Goal: Task Accomplishment & Management: Manage account settings

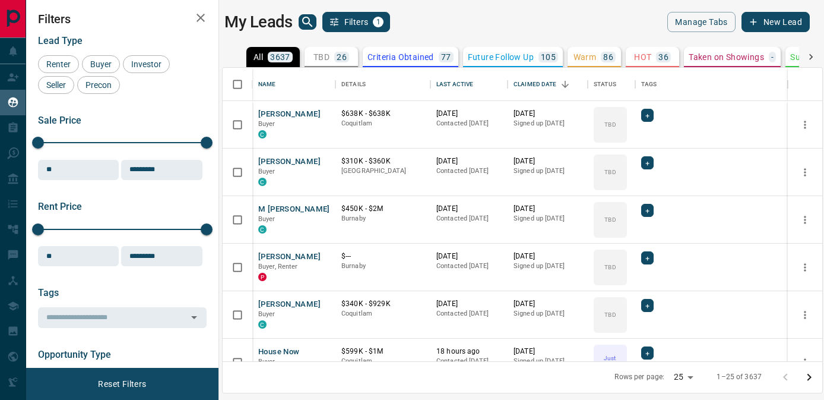
click at [103, 53] on div "Lead Type Renter Buyer Investor Seller Precon" at bounding box center [122, 64] width 169 height 59
click at [103, 67] on span "Buyer" at bounding box center [101, 64] width 30 height 10
click at [63, 89] on div "Seller" at bounding box center [56, 85] width 36 height 18
click at [360, 24] on button "Filters 2" at bounding box center [356, 22] width 68 height 20
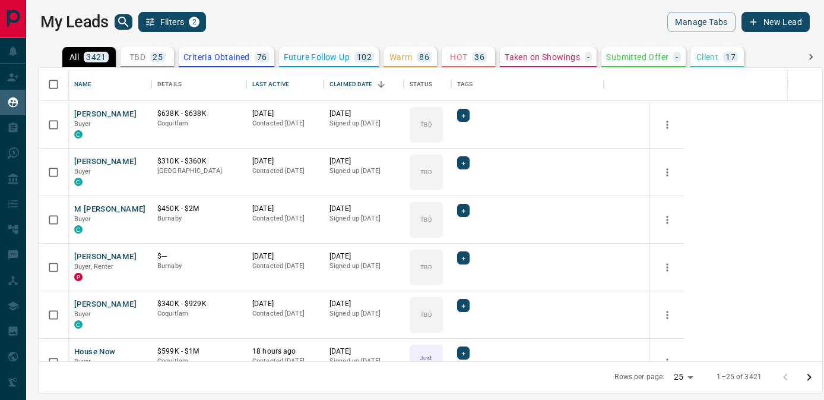
scroll to position [293, 784]
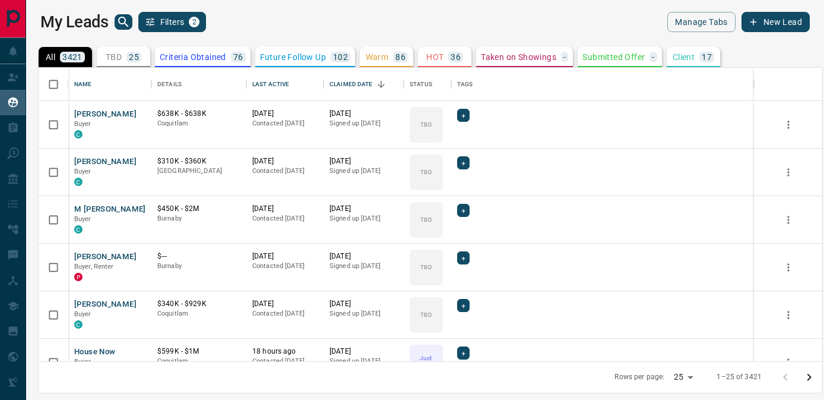
click at [186, 23] on button "Filters 2" at bounding box center [172, 22] width 68 height 20
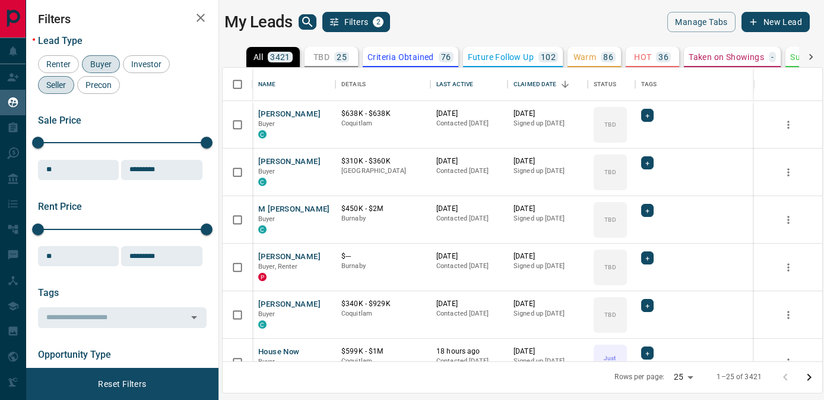
scroll to position [293, 600]
click at [64, 78] on div "Seller" at bounding box center [56, 85] width 36 height 18
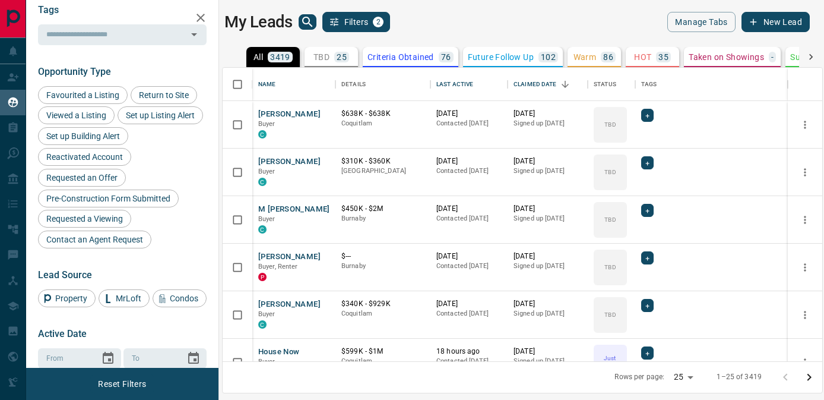
scroll to position [280, 0]
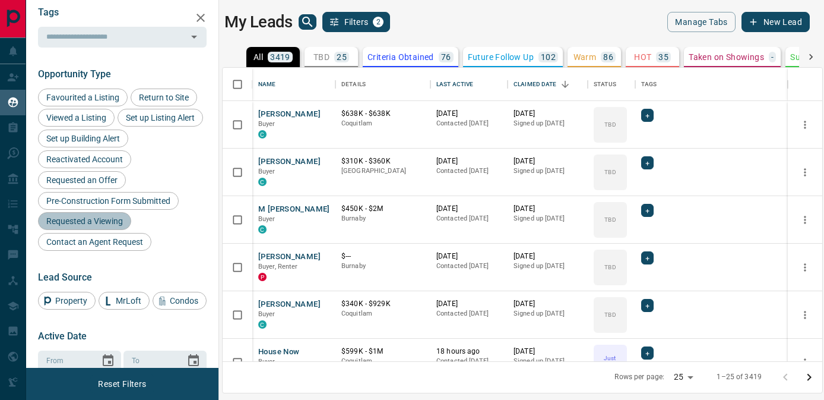
click at [99, 216] on span "Requested a Viewing" at bounding box center [84, 221] width 85 height 10
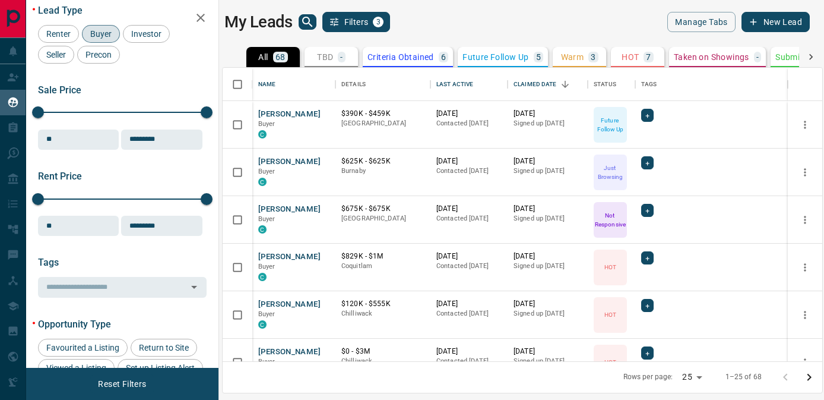
scroll to position [0, 0]
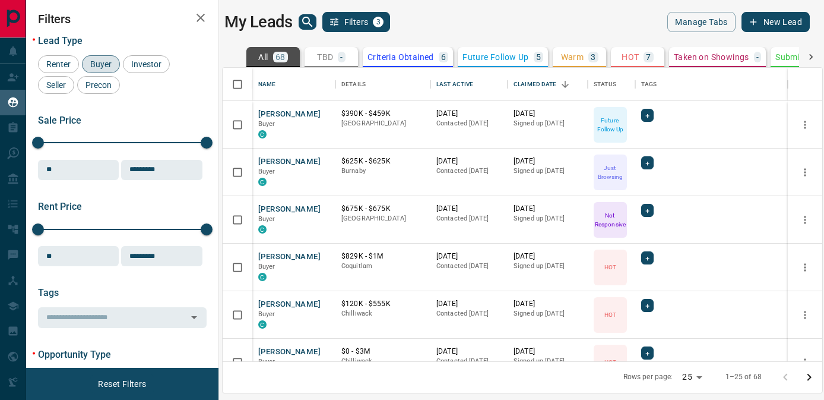
click at [255, 51] on button "All 68" at bounding box center [272, 57] width 53 height 20
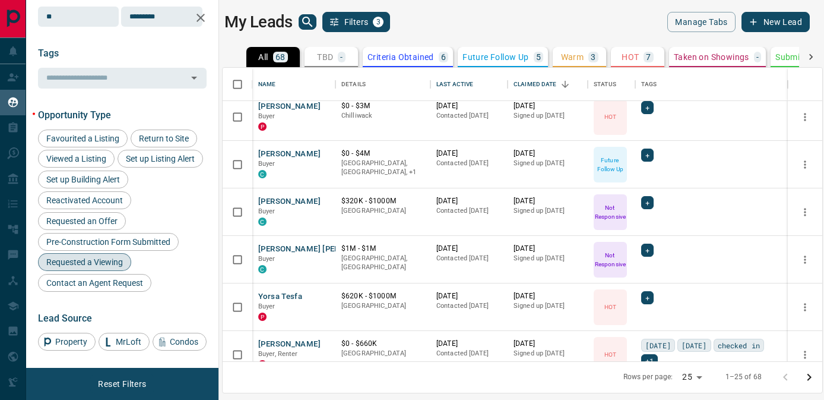
scroll to position [264, 0]
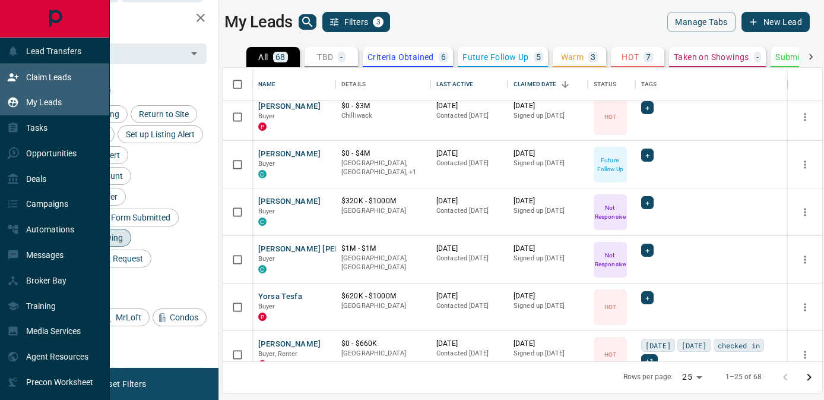
click at [33, 75] on p "Claim Leads" at bounding box center [48, 77] width 45 height 10
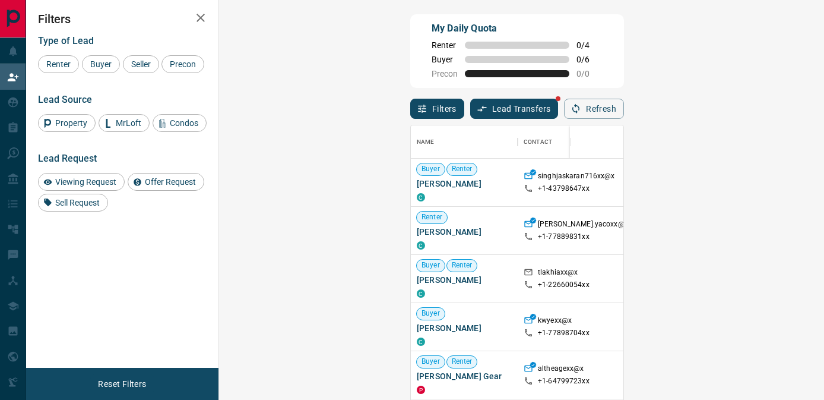
click at [145, 107] on div "Type of Lead Renter Buyer Seller Precon Lead Source Property MrLoft Condos Lead…" at bounding box center [122, 118] width 169 height 185
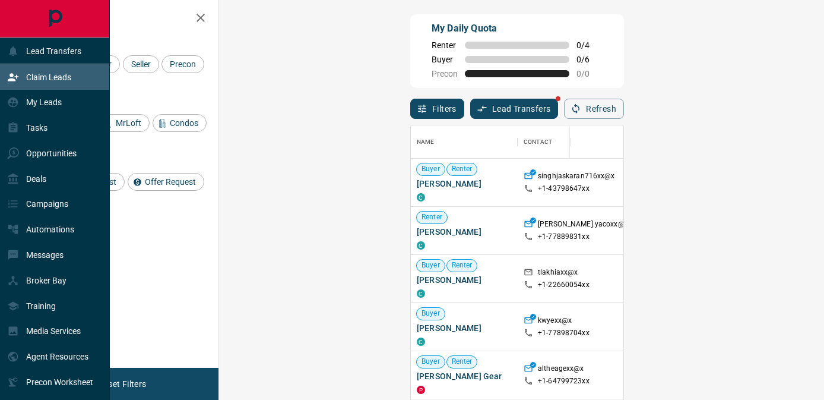
click at [43, 75] on p "Claim Leads" at bounding box center [48, 77] width 45 height 10
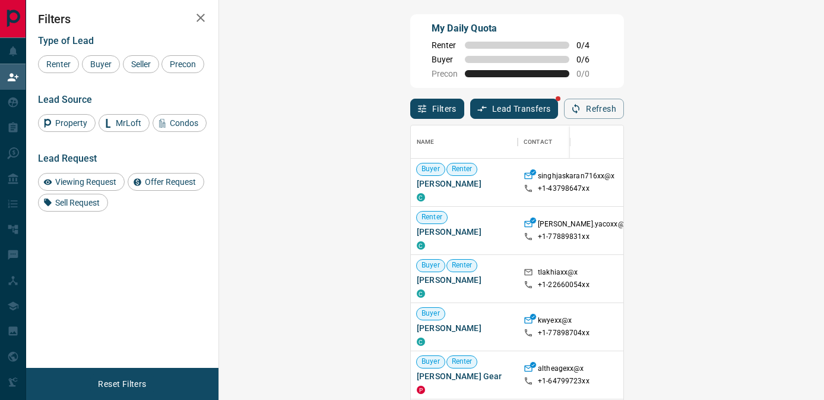
click at [140, 99] on div "Type of Lead Renter Buyer Seller Precon Lead Source Property MrLoft Condos Lead…" at bounding box center [122, 118] width 169 height 185
click at [105, 63] on span "Buyer" at bounding box center [101, 64] width 30 height 10
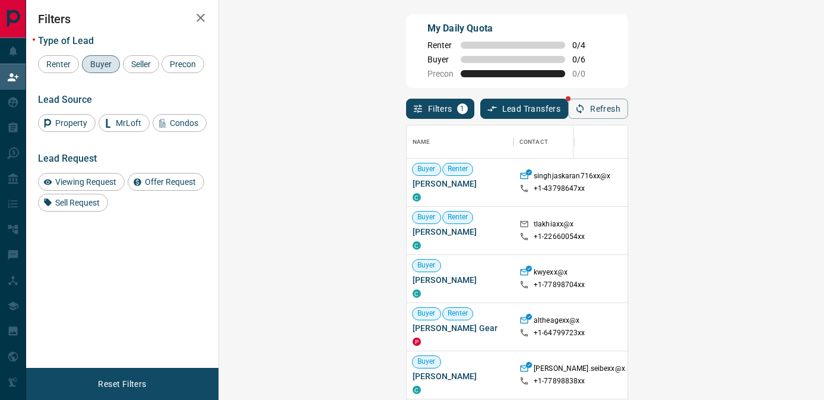
scroll to position [32, 0]
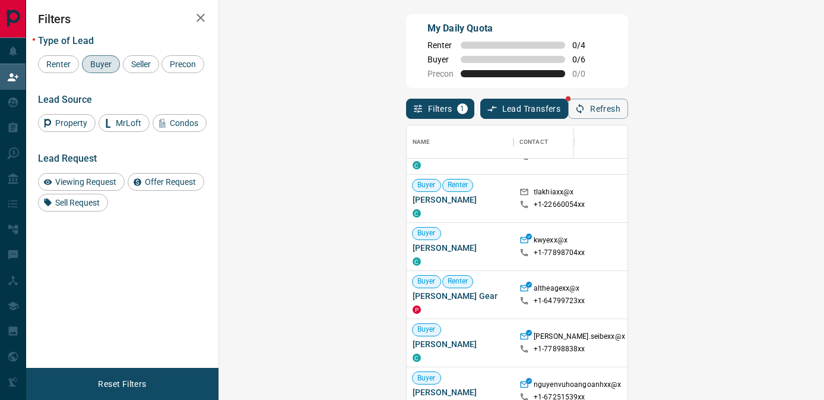
click at [184, 249] on div "Filters Type of Lead Renter Buyer Seller Precon Lead Source Property MrLoft Con…" at bounding box center [122, 184] width 192 height 368
click at [78, 191] on div "Viewing Request" at bounding box center [81, 182] width 87 height 18
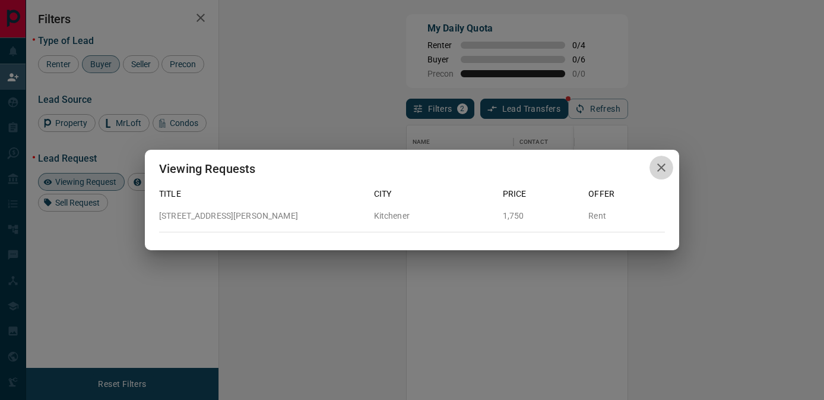
click at [662, 163] on icon "button" at bounding box center [661, 167] width 14 height 14
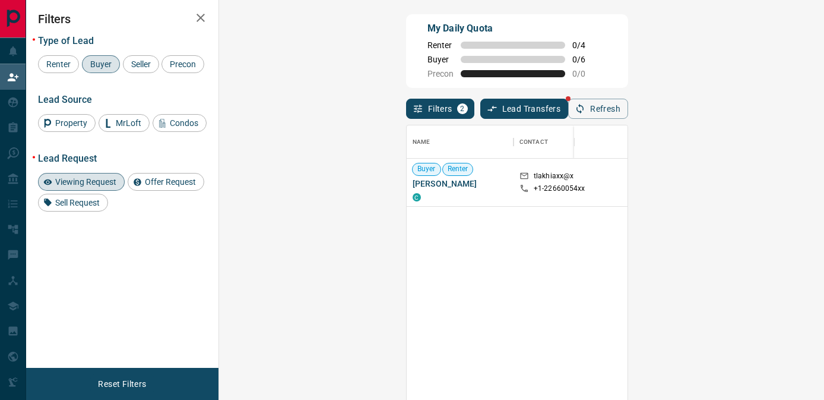
click at [604, 306] on div "Buyer Renter [PERSON_NAME] C tlakhiaxx@x +1- 22660054xx Viewing Request ( 1 ) R…" at bounding box center [831, 292] width 849 height 267
click at [117, 186] on span "Viewing Request" at bounding box center [85, 182] width 69 height 10
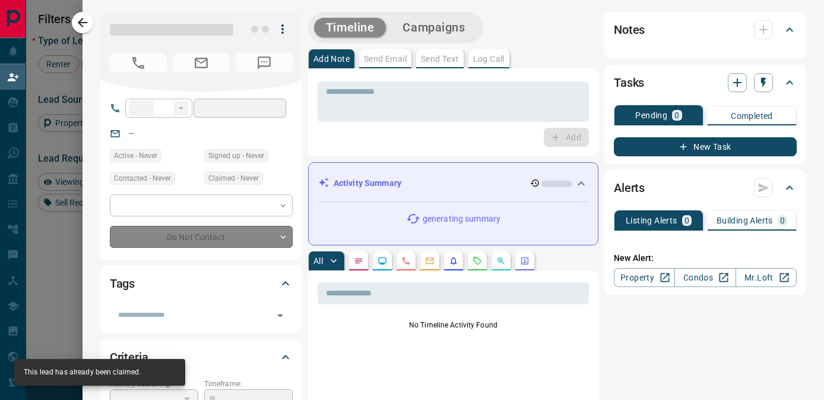
type input "**"
type input "**********"
type input "**"
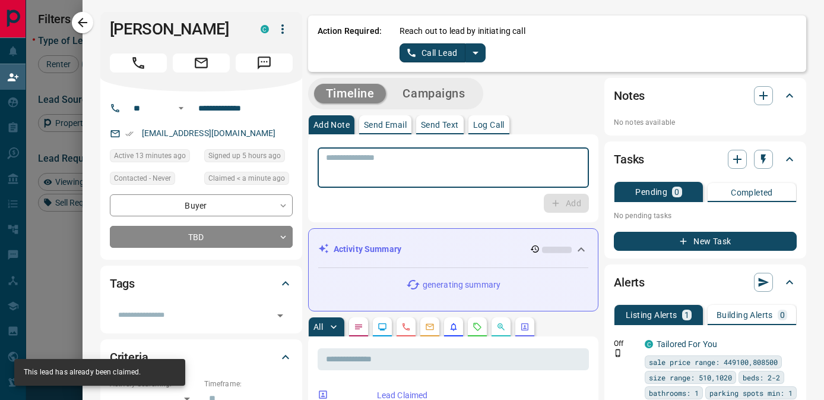
click at [444, 163] on textarea at bounding box center [453, 168] width 255 height 30
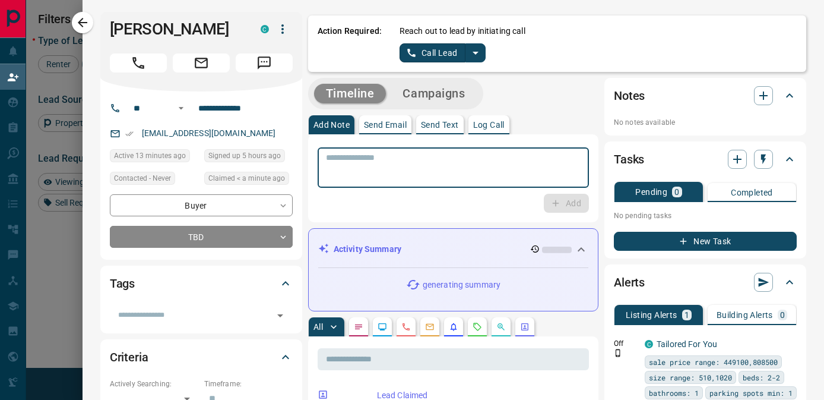
click at [508, 159] on textarea at bounding box center [453, 168] width 255 height 30
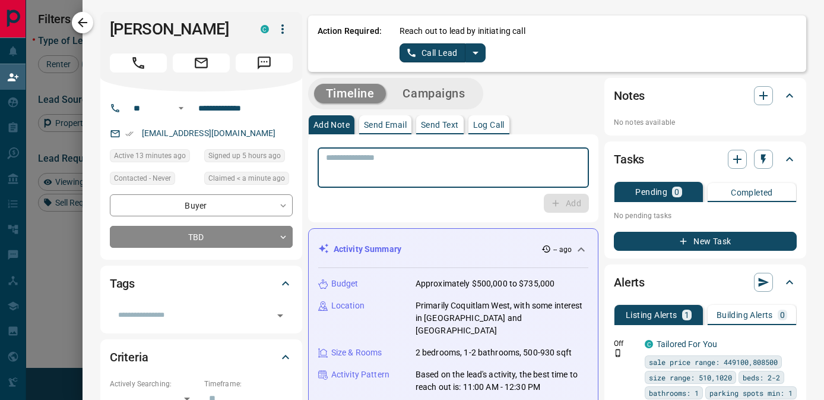
click at [88, 25] on icon "button" at bounding box center [82, 22] width 14 height 14
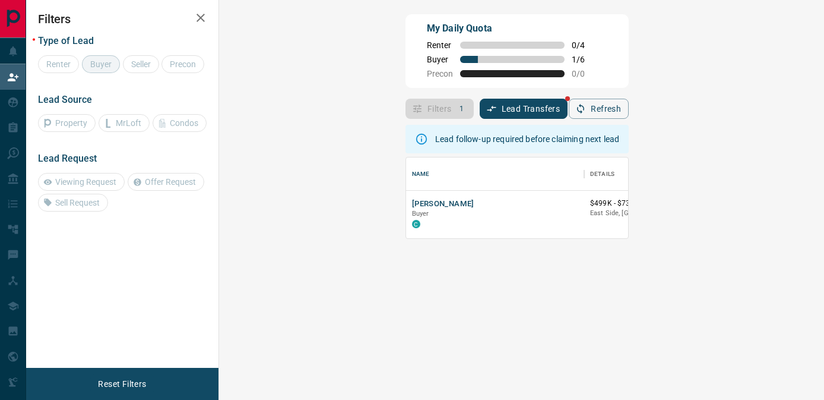
scroll to position [1, 1]
click at [406, 195] on div "[PERSON_NAME] C" at bounding box center [495, 215] width 178 height 48
click at [412, 200] on button "[PERSON_NAME]" at bounding box center [443, 203] width 62 height 11
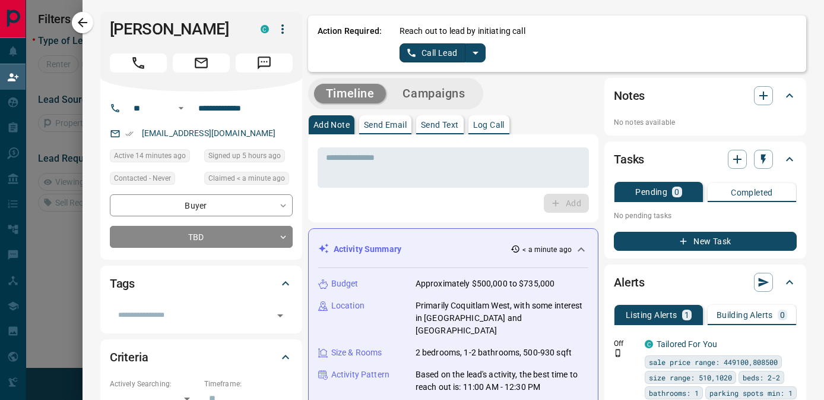
click at [476, 50] on icon "split button" at bounding box center [475, 53] width 14 height 14
click at [447, 91] on li "Log Manual Call" at bounding box center [442, 94] width 72 height 18
click at [453, 56] on button "Log Manual Call" at bounding box center [439, 52] width 78 height 19
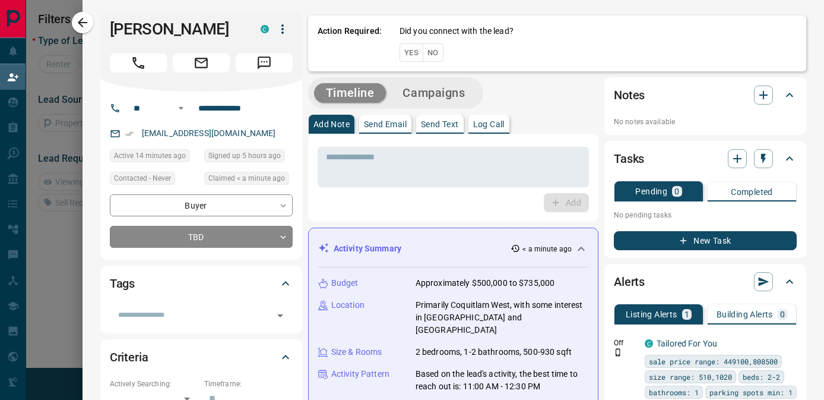
click at [436, 54] on button "No" at bounding box center [433, 52] width 21 height 18
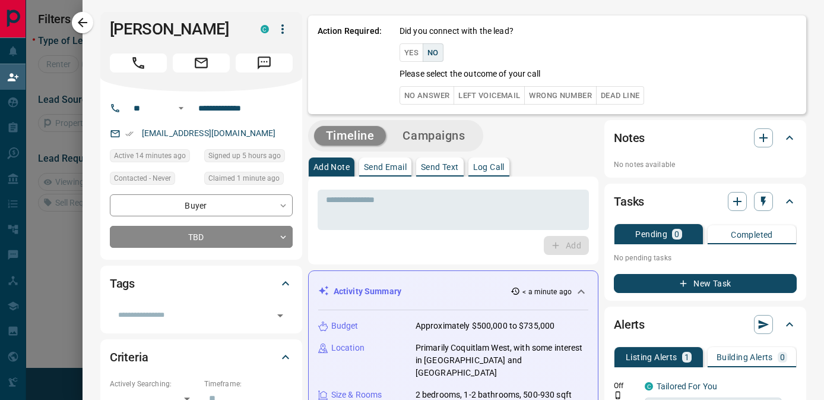
click at [440, 95] on button "No Answer" at bounding box center [427, 95] width 55 height 18
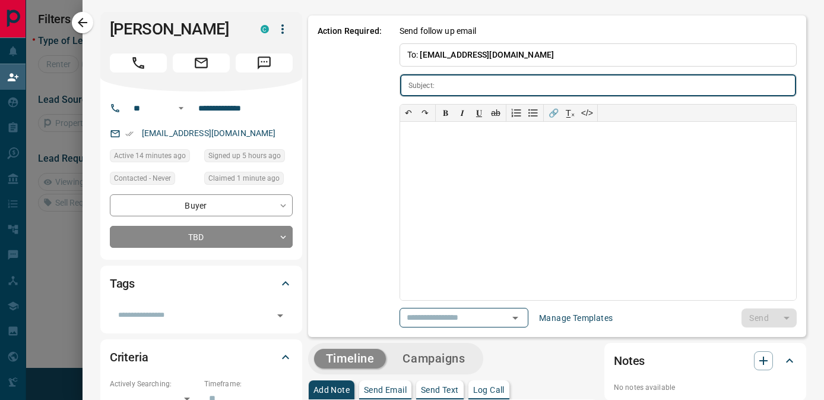
type input "**********"
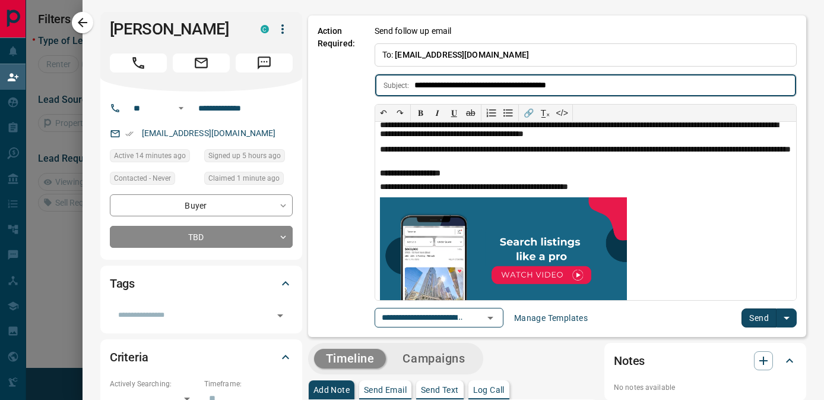
scroll to position [0, 0]
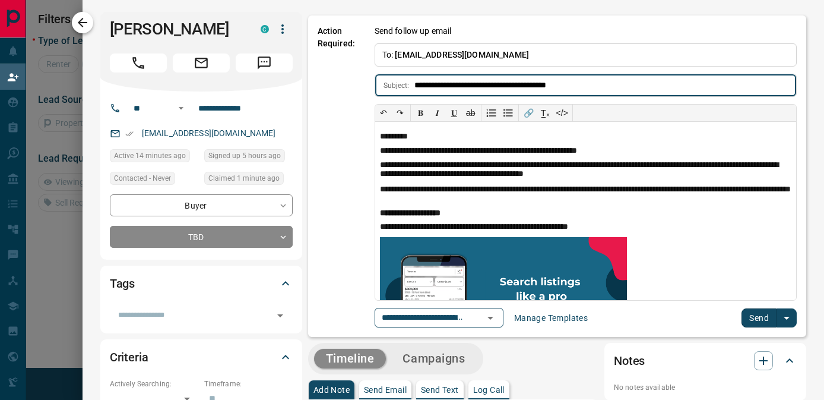
click at [89, 21] on button "button" at bounding box center [82, 22] width 21 height 21
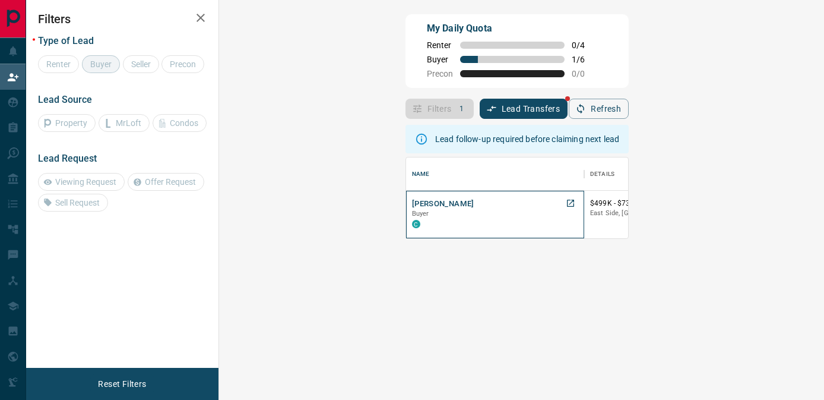
click at [412, 201] on div "[PERSON_NAME] C" at bounding box center [495, 214] width 166 height 32
click at [412, 201] on button "[PERSON_NAME]" at bounding box center [443, 203] width 62 height 11
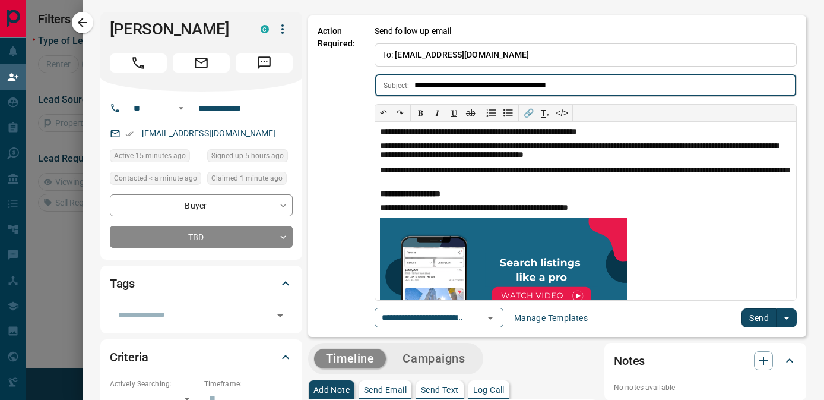
scroll to position [11, 0]
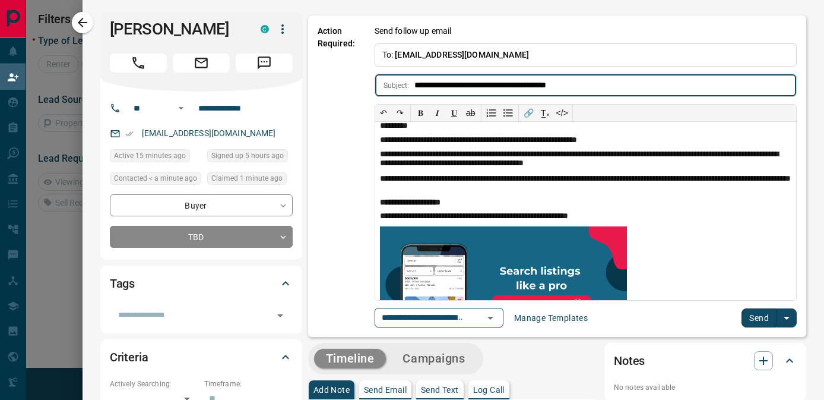
click at [754, 310] on button "Send" at bounding box center [759, 317] width 35 height 19
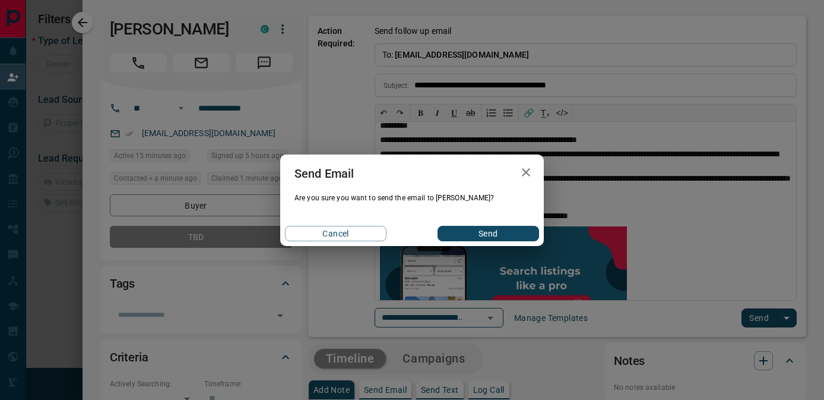
click at [506, 245] on div "Cancel Send" at bounding box center [412, 233] width 264 height 25
click at [502, 239] on button "Send" at bounding box center [489, 233] width 102 height 15
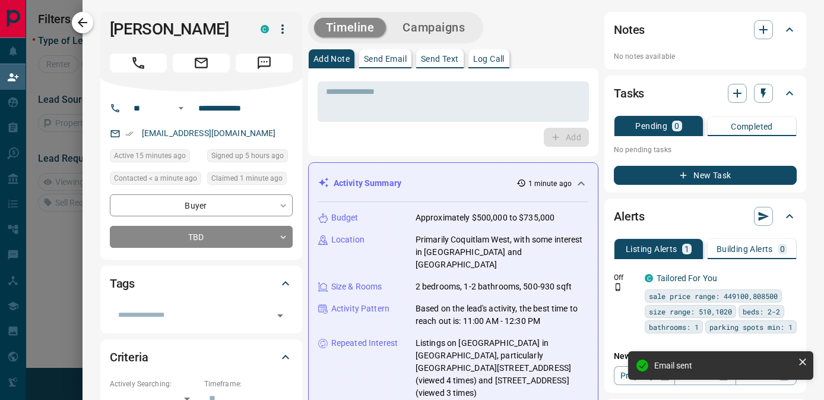
click at [87, 18] on icon "button" at bounding box center [82, 22] width 14 height 14
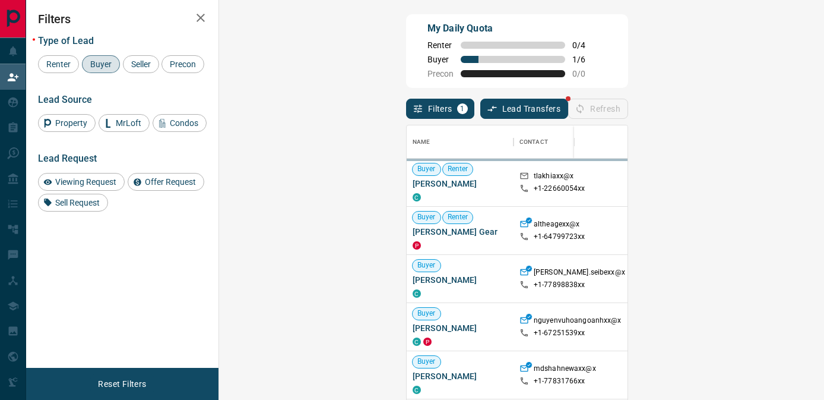
scroll to position [300, 580]
drag, startPoint x: 247, startPoint y: 58, endPoint x: 323, endPoint y: 62, distance: 76.1
click at [406, 62] on div "My Daily Quota Renter 0 / 4 Buyer 1 / 6 Precon 0 / 0" at bounding box center [517, 51] width 222 height 74
click at [461, 62] on span at bounding box center [513, 59] width 105 height 7
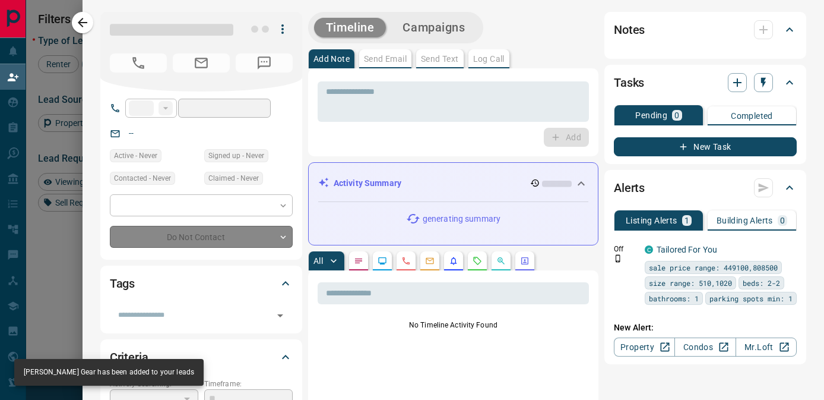
type input "**"
type input "**********"
type input "**"
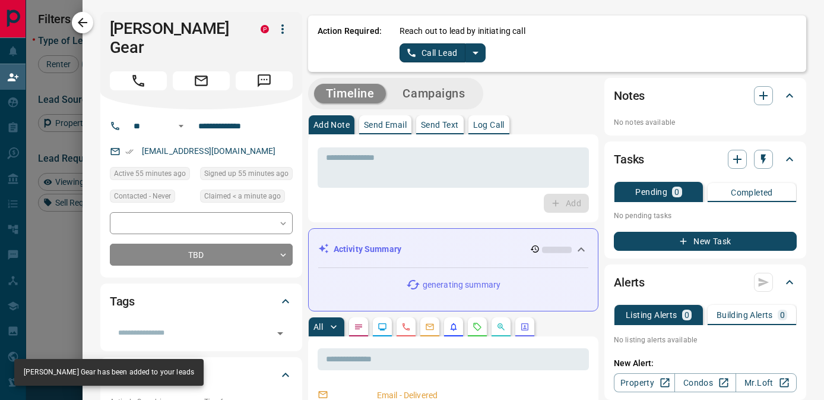
click at [82, 28] on icon "button" at bounding box center [82, 22] width 14 height 14
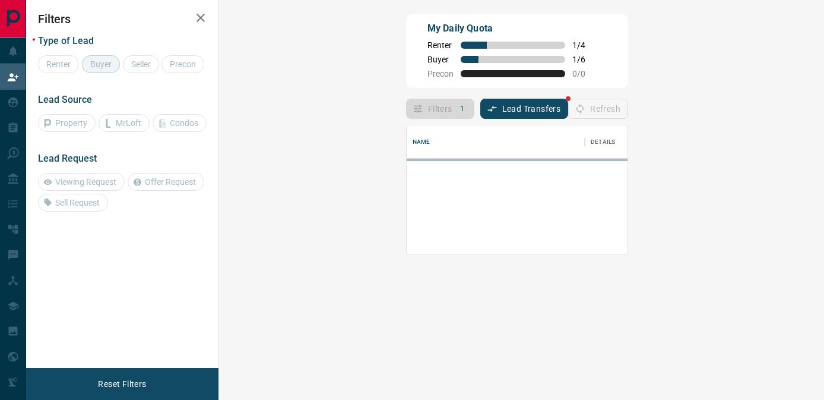
scroll to position [81, 580]
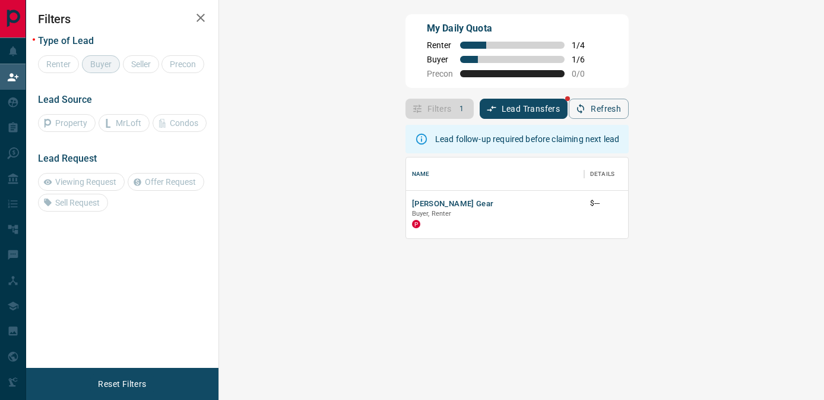
click at [406, 261] on div "Lead follow-up required before claiming next lead Name Details Last Active Clai…" at bounding box center [517, 273] width 223 height 308
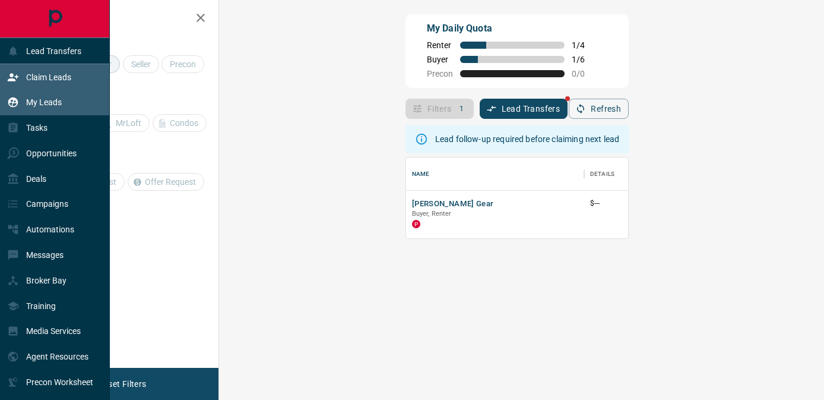
click at [42, 107] on div "My Leads" at bounding box center [34, 103] width 55 height 20
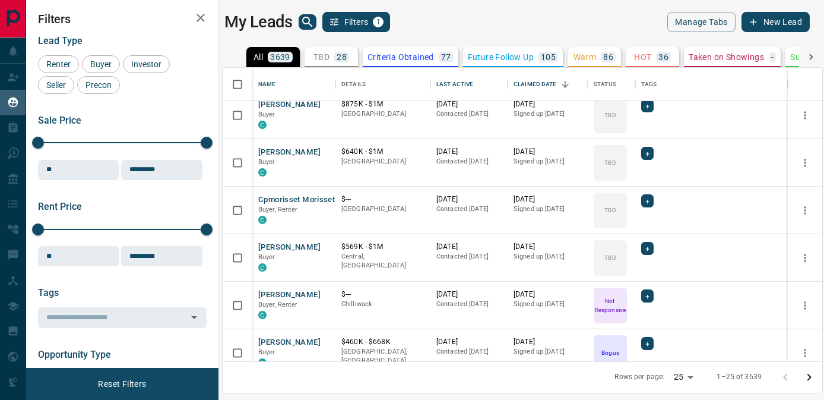
scroll to position [629, 0]
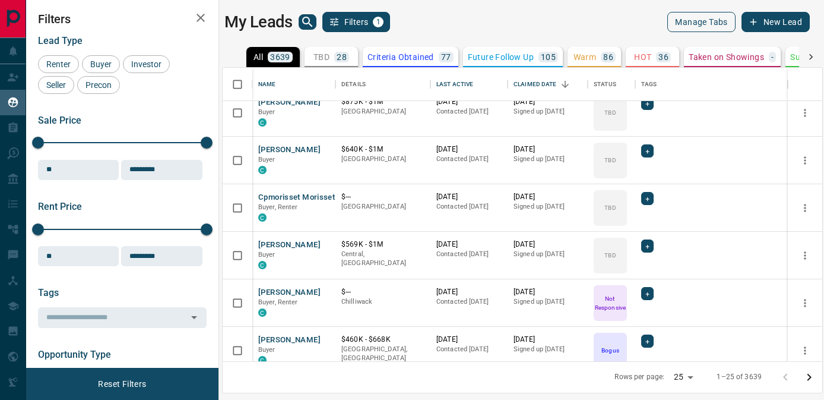
click at [717, 26] on button "Manage Tabs" at bounding box center [701, 22] width 68 height 20
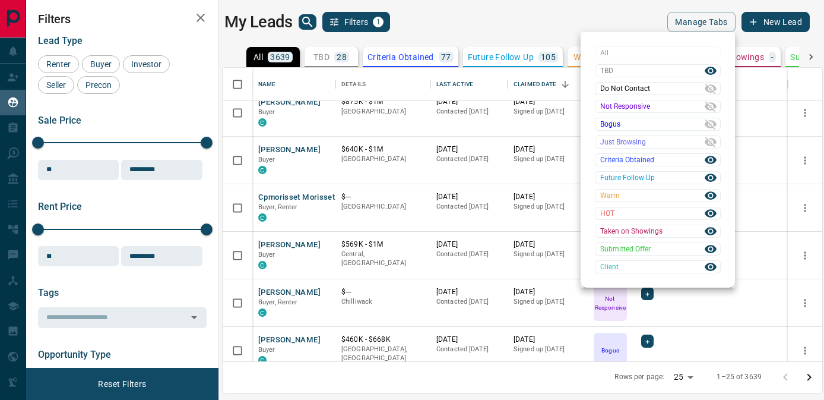
click at [644, 15] on div at bounding box center [412, 200] width 824 height 400
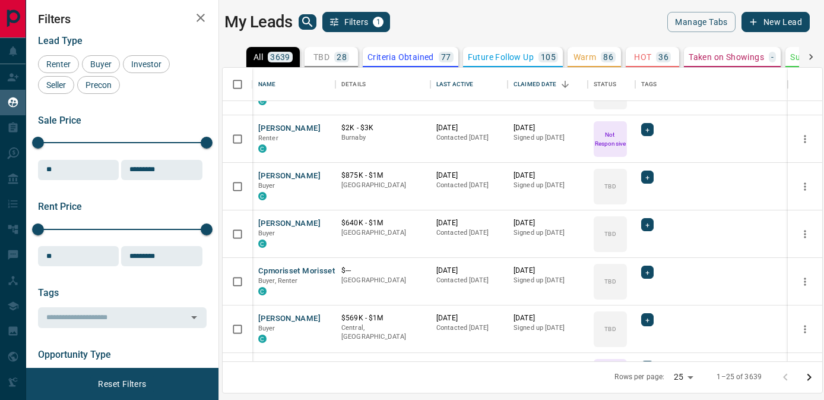
scroll to position [544, 0]
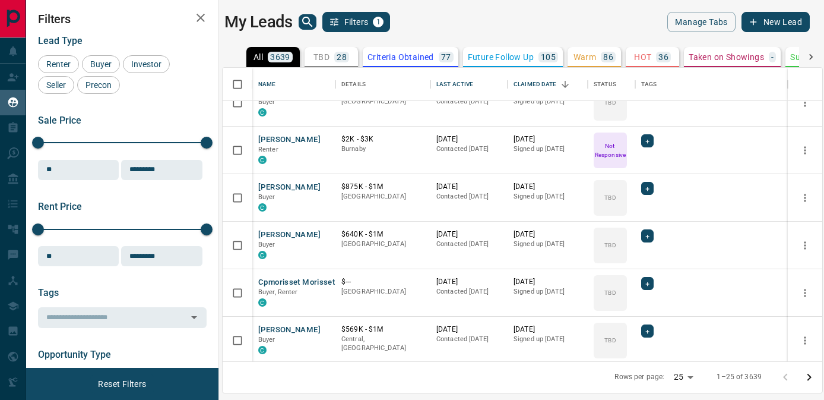
click at [809, 59] on icon at bounding box center [811, 57] width 12 height 12
